Goal: Check status

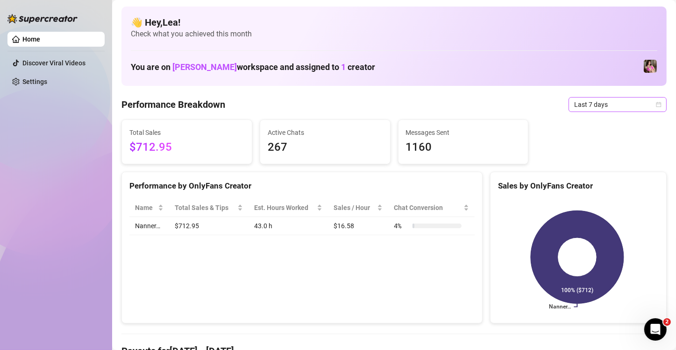
click at [656, 104] on icon "calendar" at bounding box center [659, 105] width 6 height 6
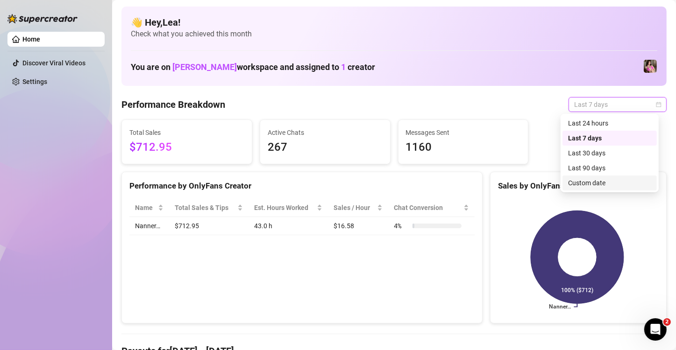
click at [600, 180] on div "Custom date" at bounding box center [609, 183] width 83 height 10
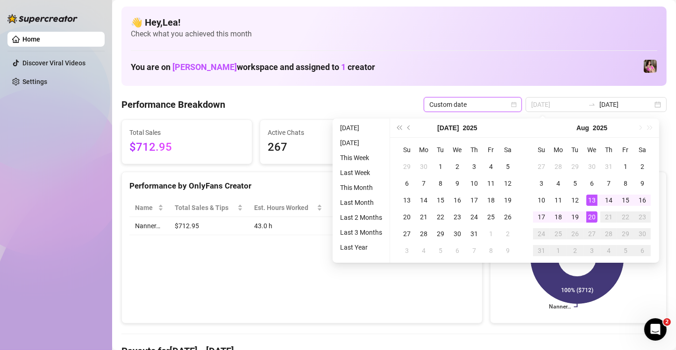
type input "[DATE]"
click at [591, 215] on div "20" at bounding box center [591, 217] width 11 height 11
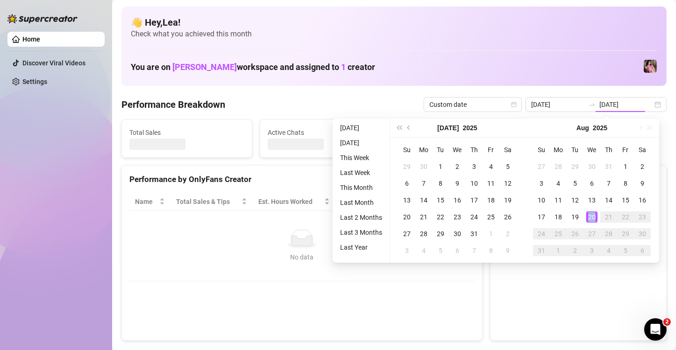
type input "[DATE]"
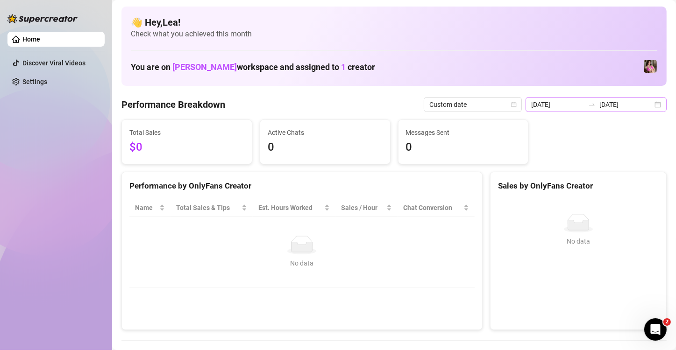
click at [654, 102] on div "[DATE] [DATE]" at bounding box center [595, 104] width 141 height 15
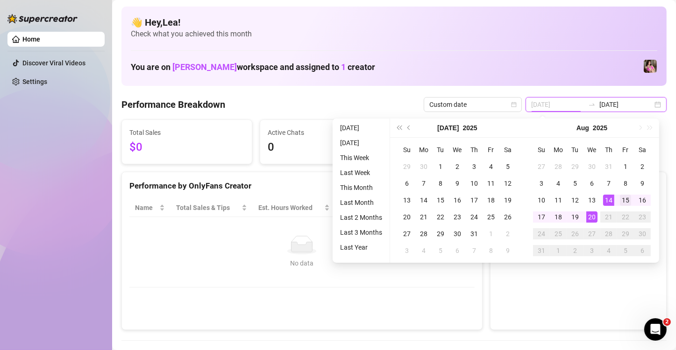
type input "[DATE]"
click at [623, 198] on div "15" at bounding box center [625, 200] width 11 height 11
click at [623, 198] on div "No data No data" at bounding box center [578, 260] width 176 height 138
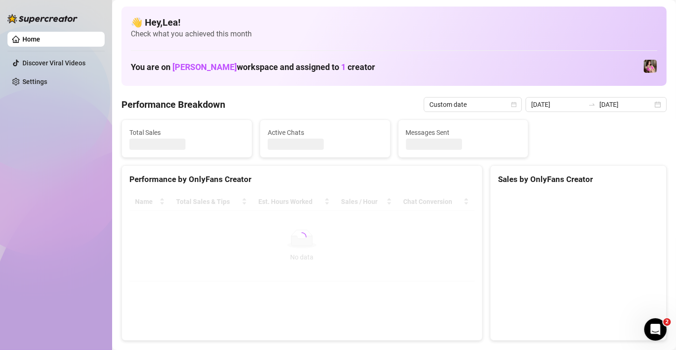
type input "[DATE]"
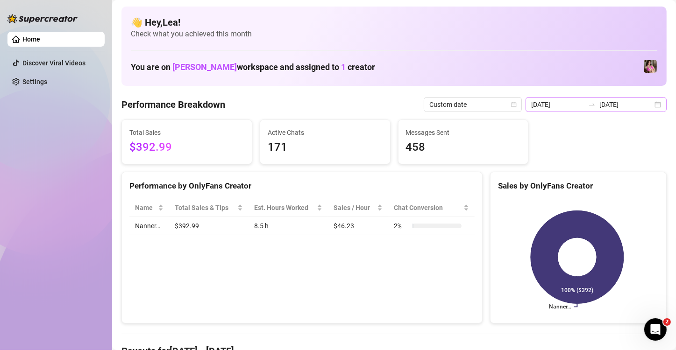
click at [650, 103] on div "[DATE] [DATE]" at bounding box center [595, 104] width 141 height 15
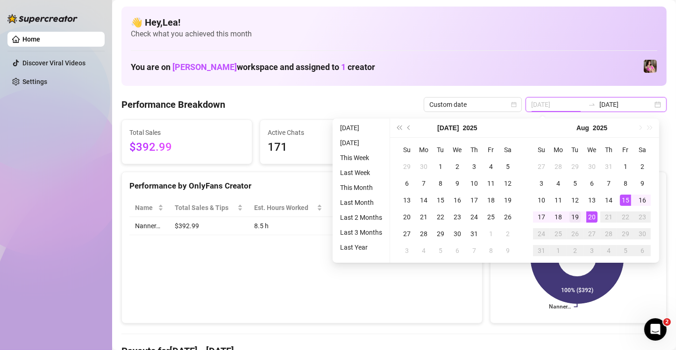
type input "[DATE]"
click at [575, 215] on div "19" at bounding box center [574, 217] width 11 height 11
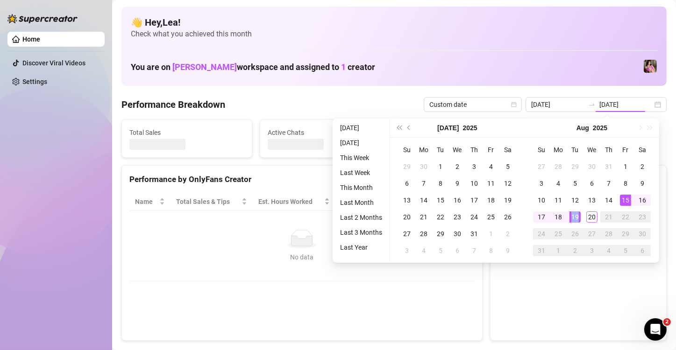
type input "[DATE]"
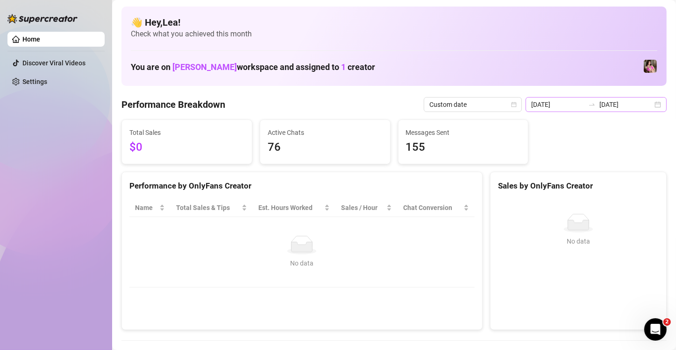
click at [649, 105] on div "[DATE] [DATE]" at bounding box center [595, 104] width 141 height 15
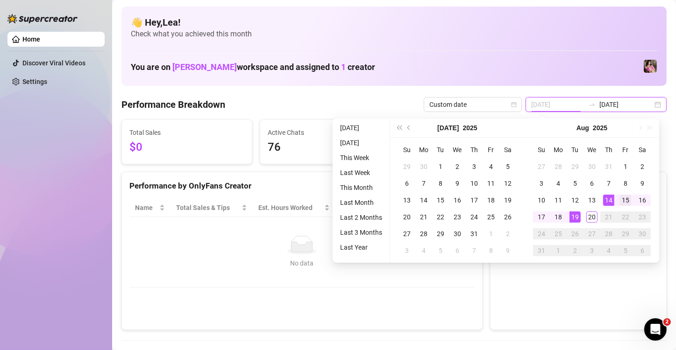
type input "[DATE]"
click at [624, 199] on div "15" at bounding box center [625, 200] width 11 height 11
type input "[DATE]"
click at [574, 218] on div "19" at bounding box center [574, 217] width 11 height 11
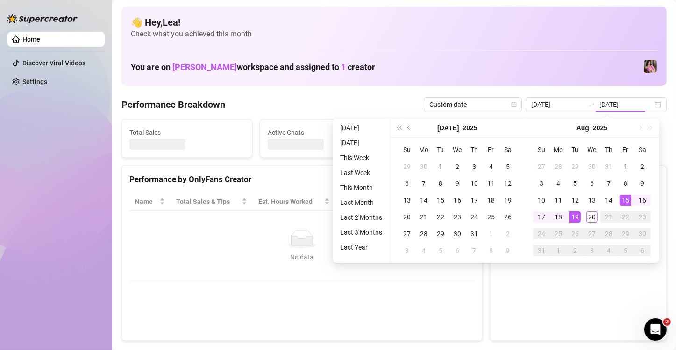
type input "[DATE]"
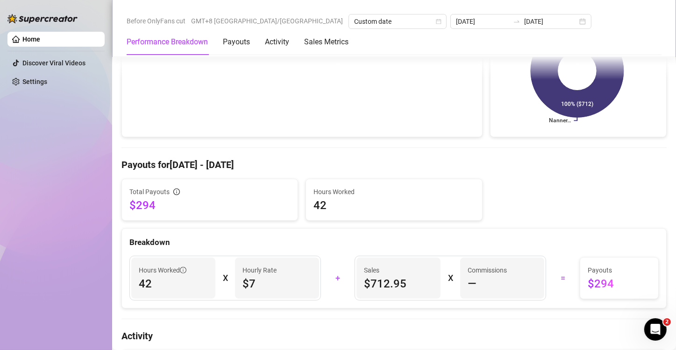
scroll to position [187, 0]
